Goal: Check status

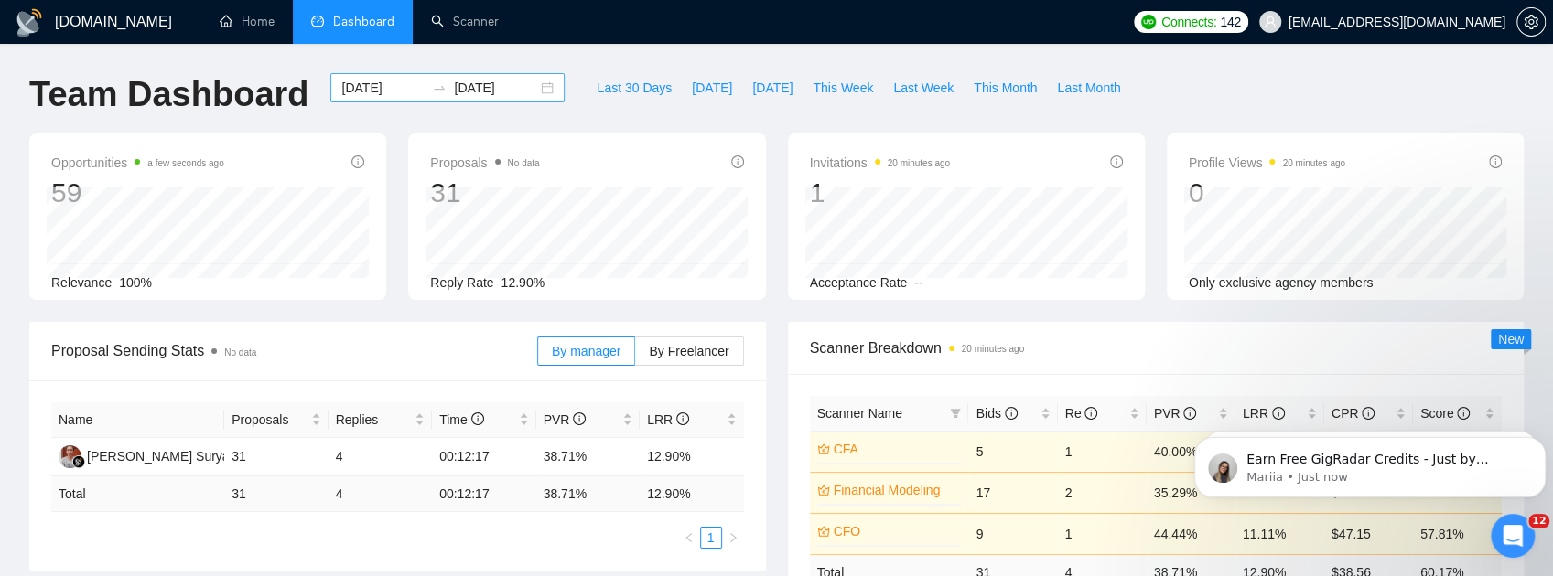
click at [534, 86] on div "[DATE] [DATE]" at bounding box center [447, 87] width 234 height 29
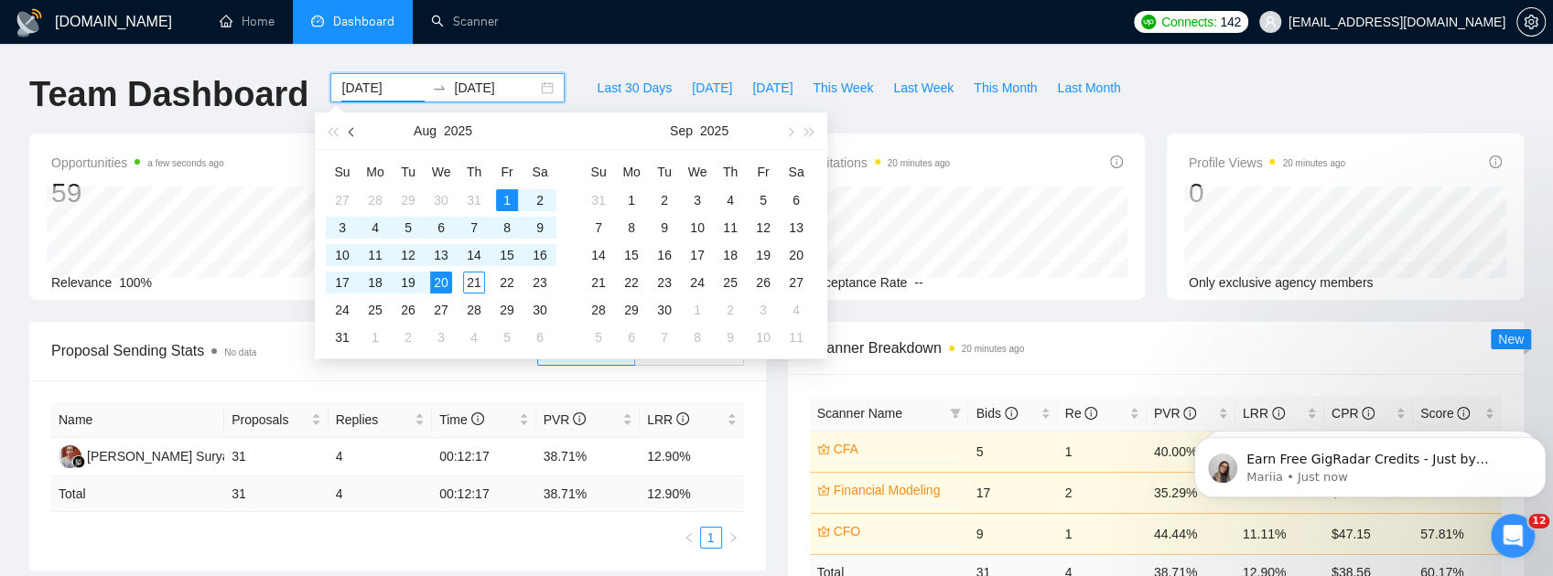
click at [357, 134] on button "button" at bounding box center [352, 131] width 20 height 37
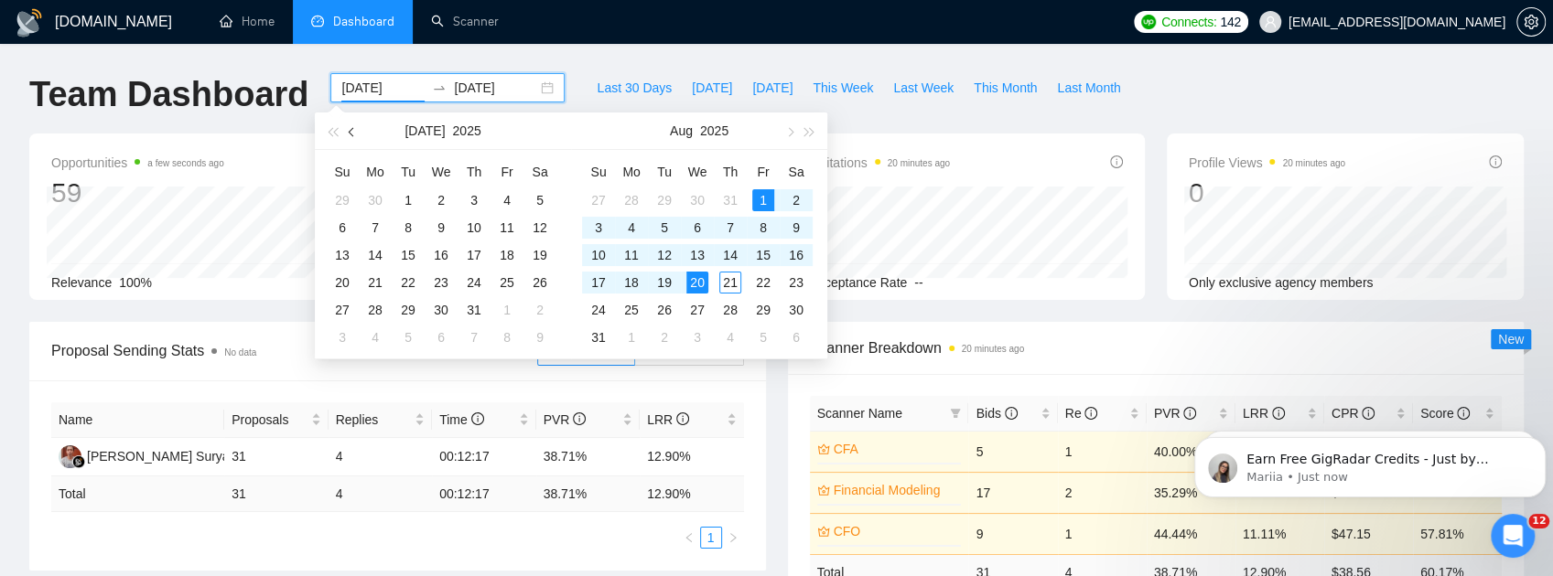
click at [357, 134] on button "button" at bounding box center [352, 131] width 20 height 37
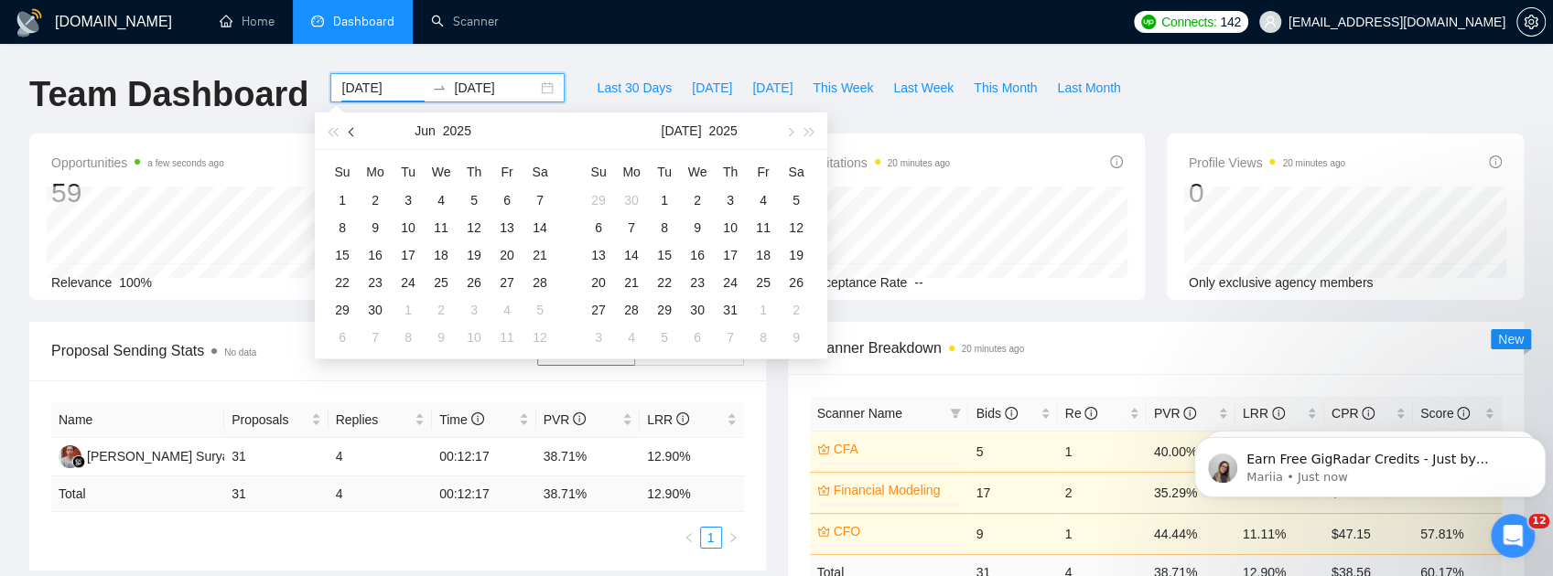
click at [357, 134] on button "button" at bounding box center [352, 131] width 20 height 37
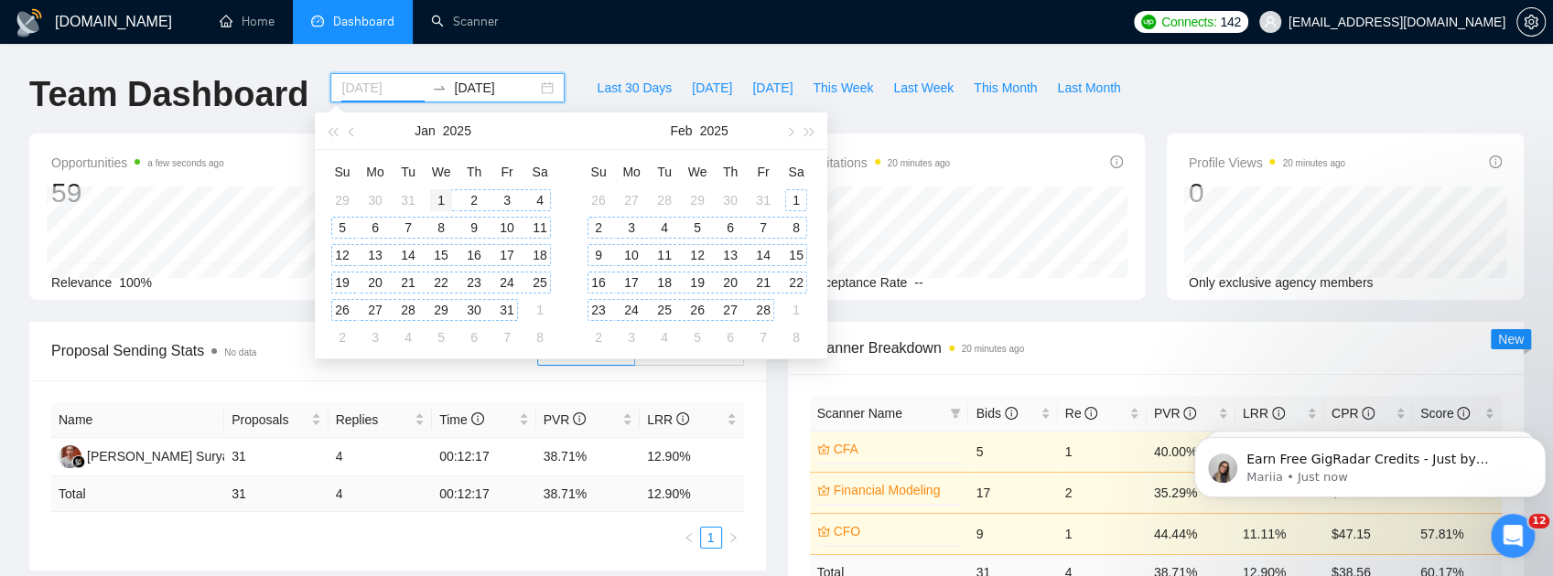
type input "[DATE]"
click at [435, 199] on div "1" at bounding box center [441, 200] width 22 height 22
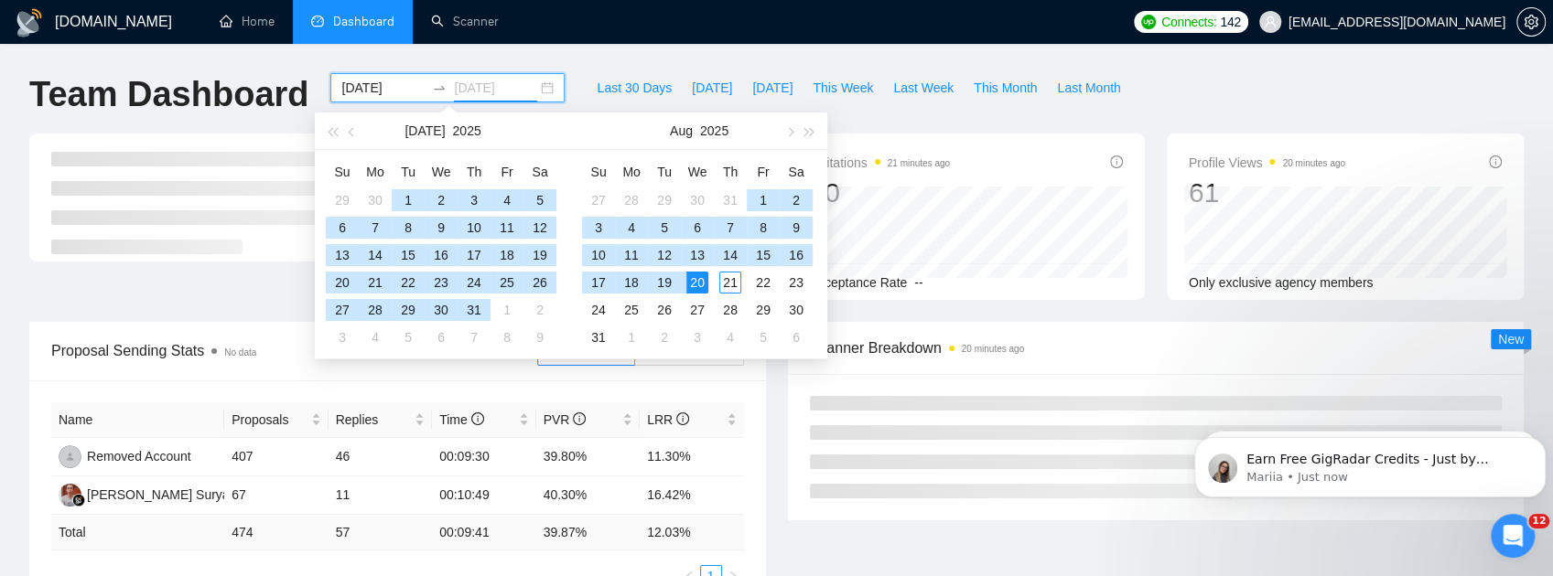
type input "[DATE]"
click at [702, 287] on div "20" at bounding box center [697, 283] width 22 height 22
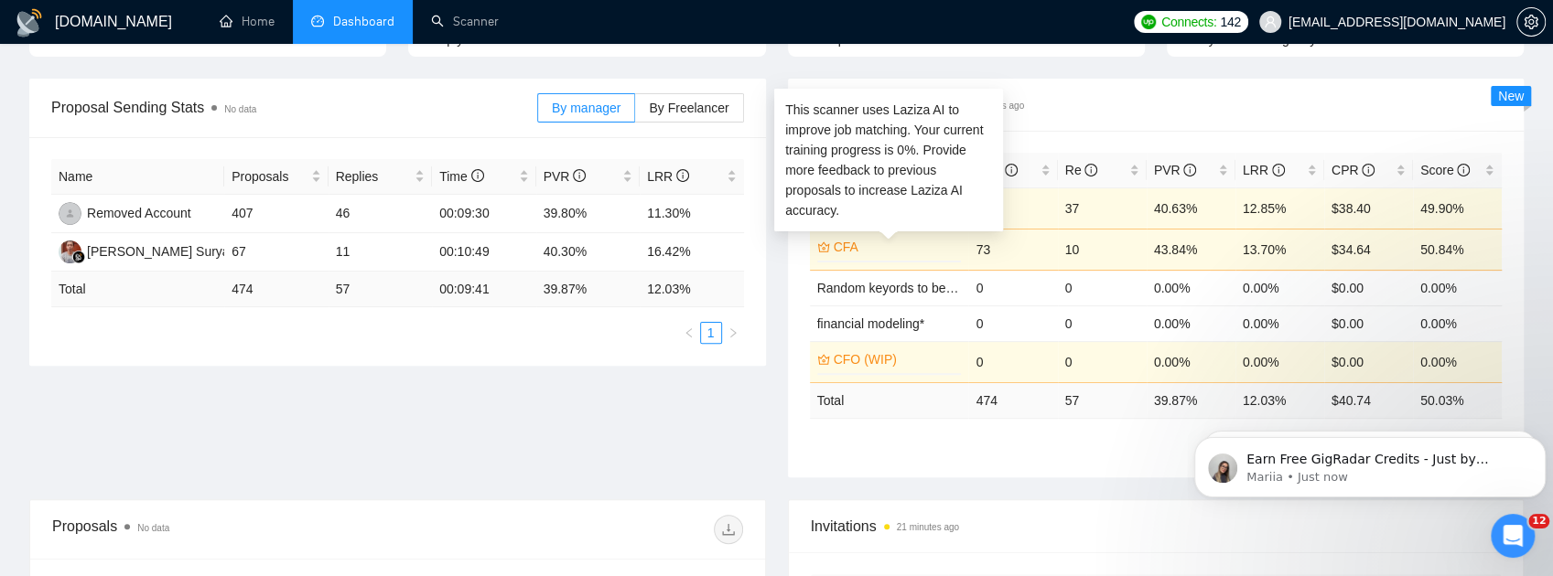
scroll to position [305, 0]
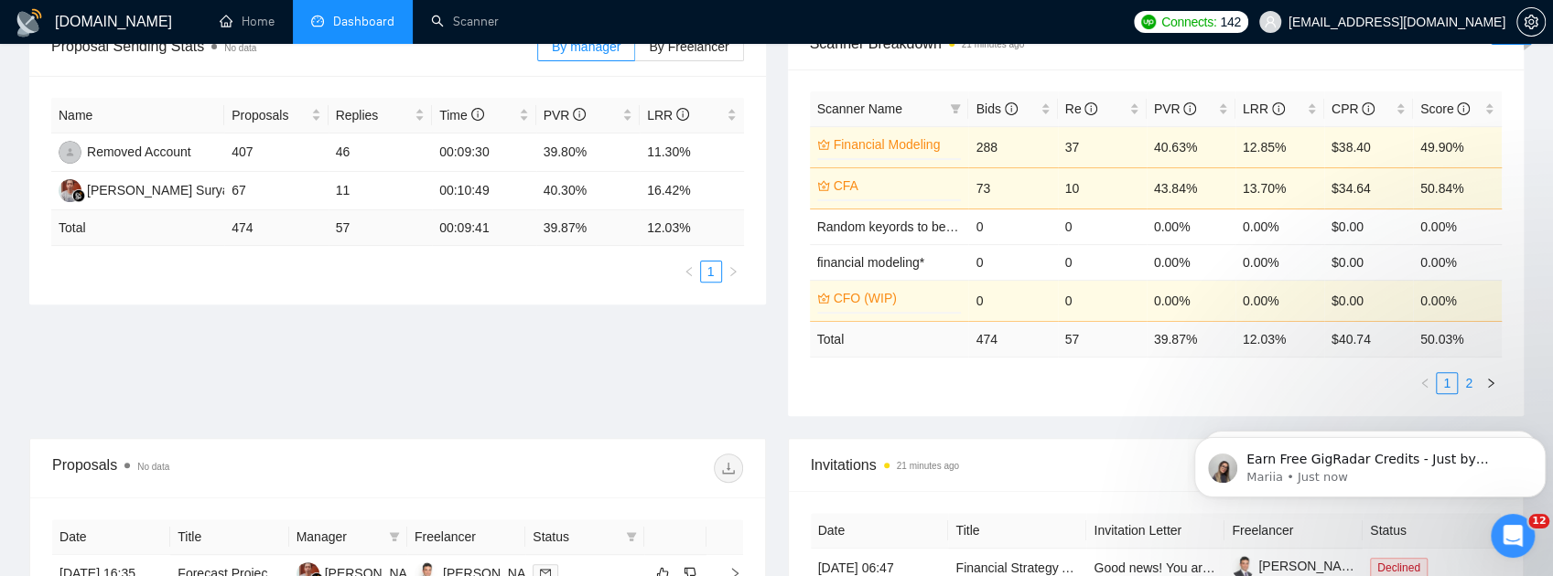
click at [1471, 379] on link "2" at bounding box center [1468, 383] width 20 height 20
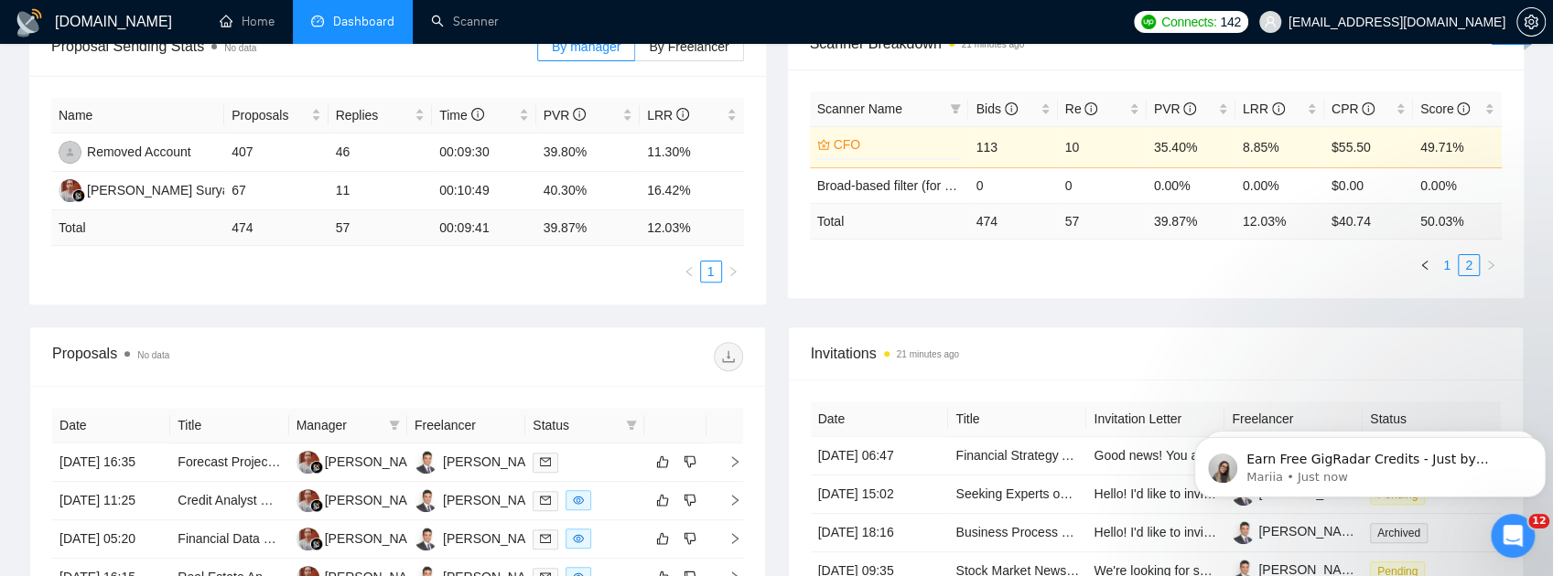
click at [1448, 269] on link "1" at bounding box center [1446, 265] width 20 height 20
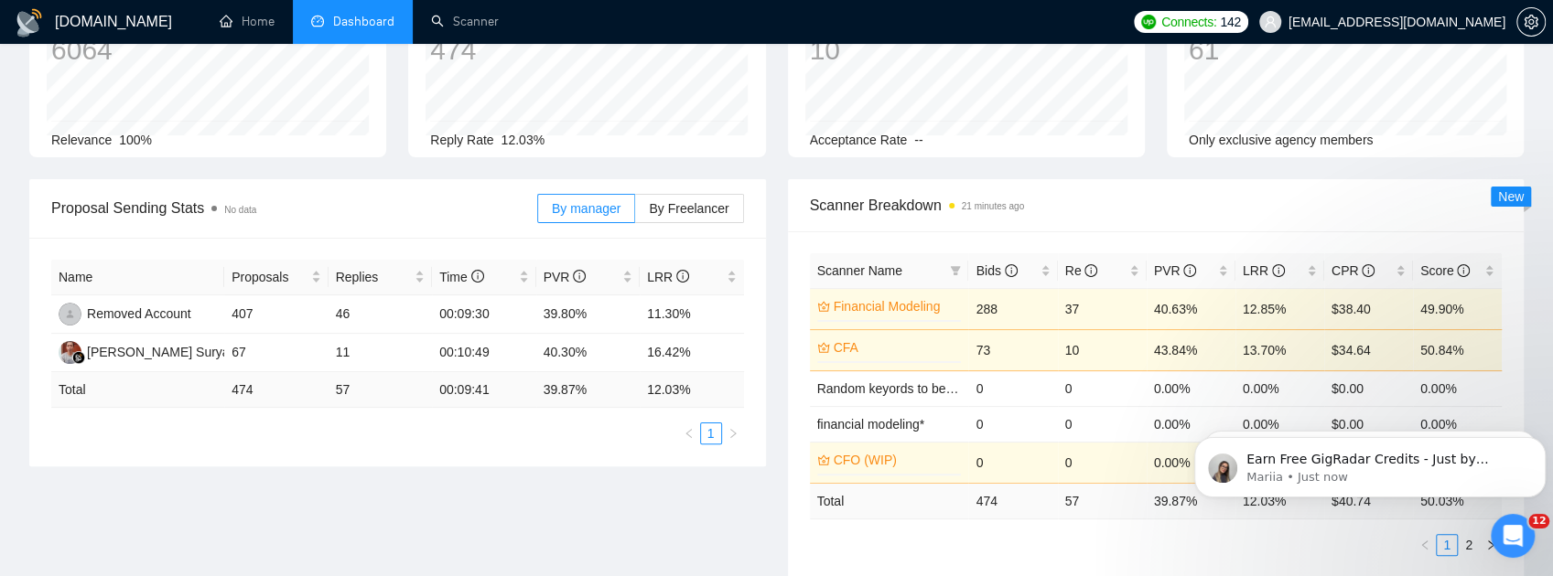
scroll to position [0, 0]
